Goal: Information Seeking & Learning: Learn about a topic

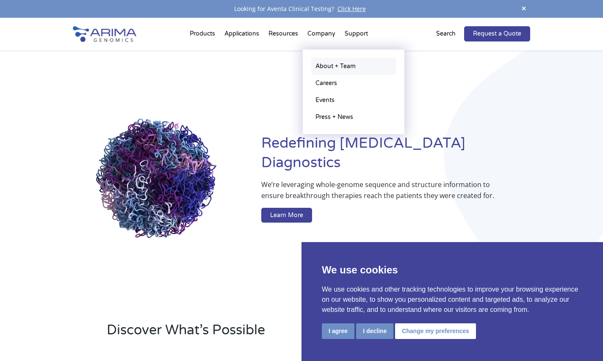
click at [322, 71] on link "About + Team" at bounding box center [353, 66] width 85 height 17
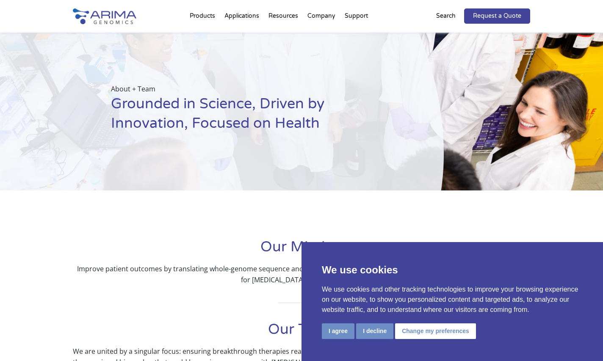
click at [340, 334] on button "I agree" at bounding box center [338, 332] width 33 height 16
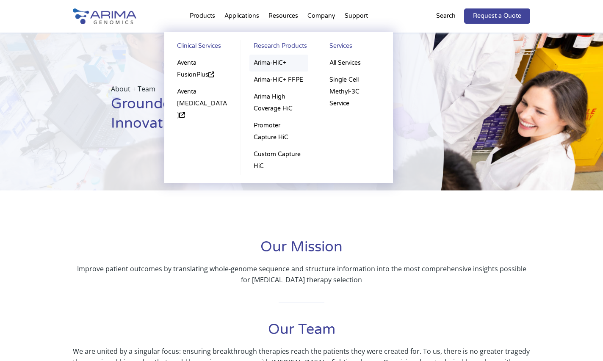
click at [261, 61] on link "Arima-HiC+" at bounding box center [279, 63] width 59 height 17
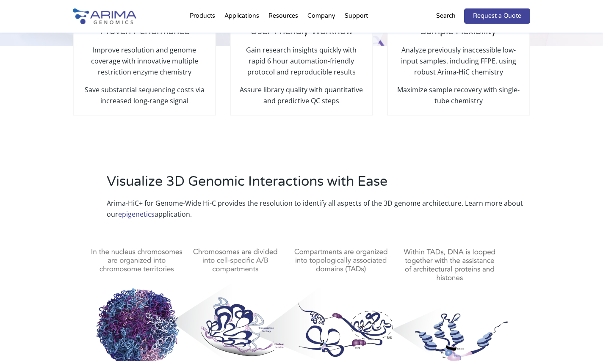
scroll to position [282, 0]
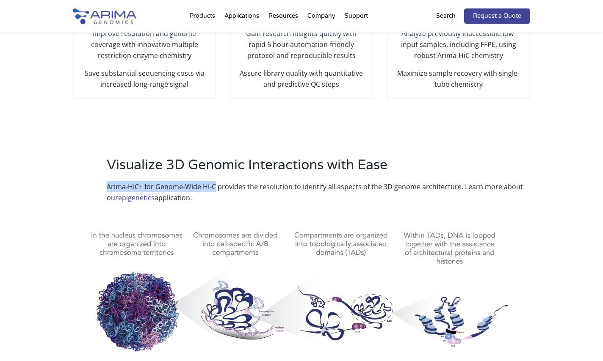
drag, startPoint x: 107, startPoint y: 179, endPoint x: 214, endPoint y: 176, distance: 107.2
click at [214, 181] on p "Arima-HiC+ for Genome-Wide Hi-C provides the resolution to identify all aspects…" at bounding box center [319, 192] width 424 height 22
copy p "Arima-HiC+ for Genome-Wide Hi-C"
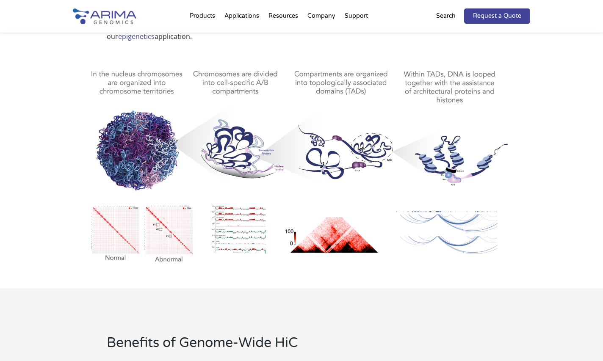
scroll to position [442, 0]
